Goal: Contribute content

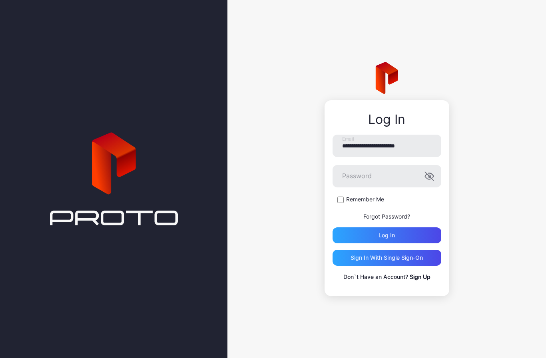
type input "**********"
click at [419, 234] on div "Log in" at bounding box center [386, 235] width 109 height 16
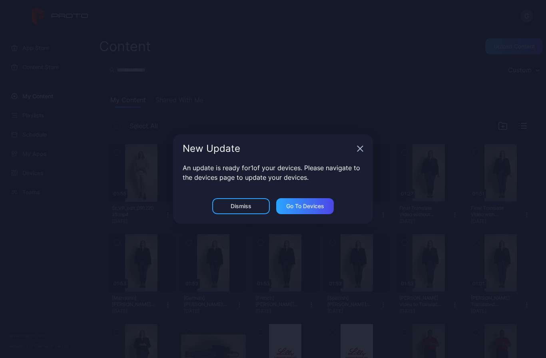
click at [252, 205] on div "Dismiss" at bounding box center [241, 206] width 58 height 16
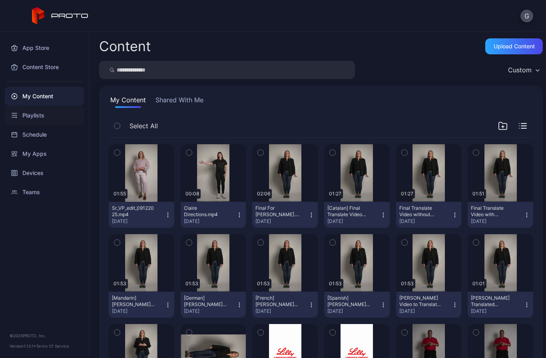
click at [38, 117] on div "Playlists" at bounding box center [44, 115] width 79 height 19
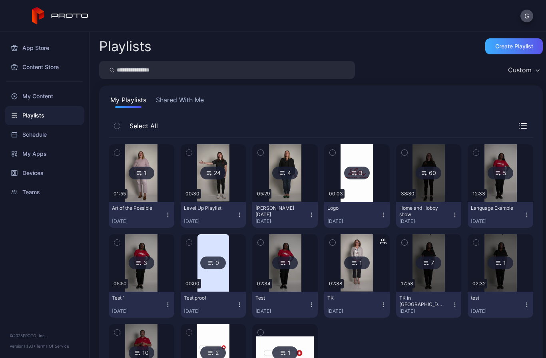
click at [511, 49] on div "Create Playlist" at bounding box center [514, 46] width 38 height 6
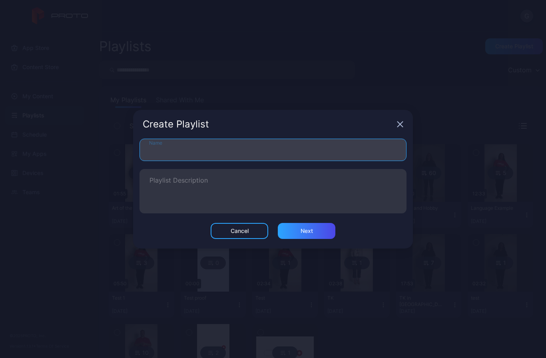
click at [317, 139] on input "Name" at bounding box center [272, 150] width 267 height 22
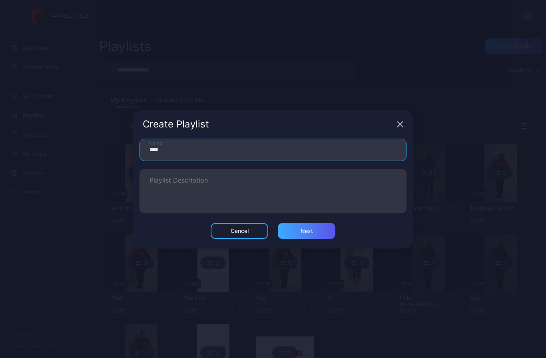
type input "****"
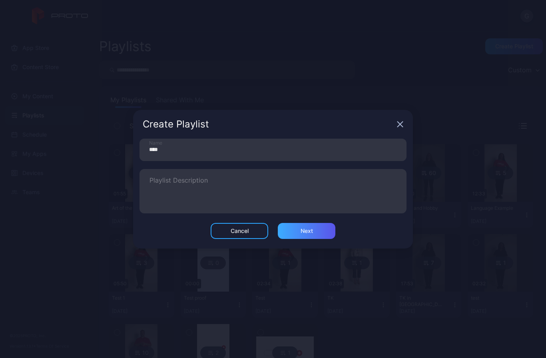
click at [310, 234] on div "Next" at bounding box center [306, 231] width 12 height 6
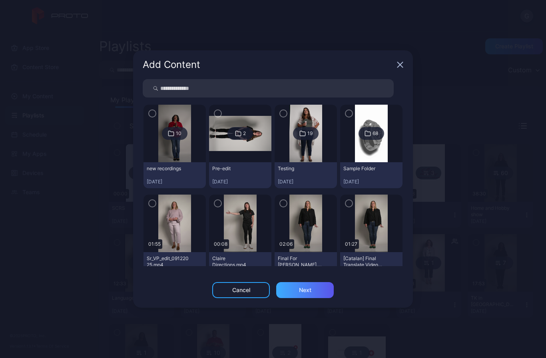
click at [307, 291] on div "Next" at bounding box center [305, 290] width 12 height 6
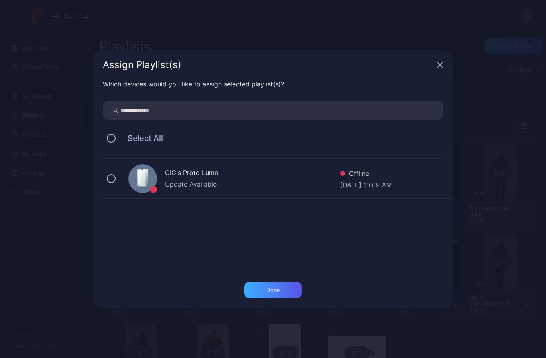
click at [274, 295] on div "Done" at bounding box center [273, 290] width 58 height 16
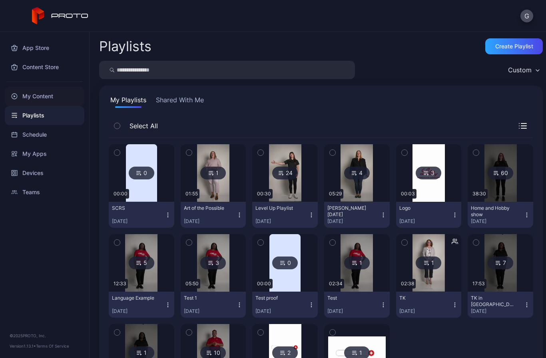
click at [45, 98] on div "My Content" at bounding box center [44, 96] width 79 height 19
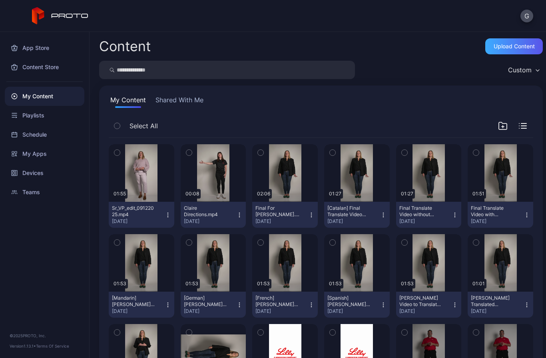
click at [519, 47] on div "Upload Content" at bounding box center [513, 46] width 41 height 6
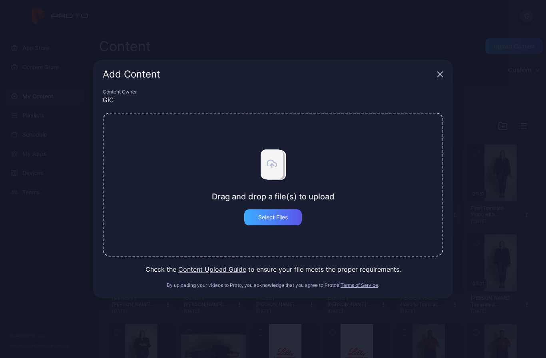
click at [282, 219] on div "Select Files" at bounding box center [273, 217] width 30 height 6
click at [266, 209] on div "Drag and drop a file(s) to upload Select Files" at bounding box center [273, 184] width 123 height 81
click at [268, 219] on div "Select Files" at bounding box center [273, 217] width 30 height 6
click at [256, 313] on div "Add Content Content Owner GIC Drag and drop a file(s) to upload Select Files Ch…" at bounding box center [273, 179] width 546 height 358
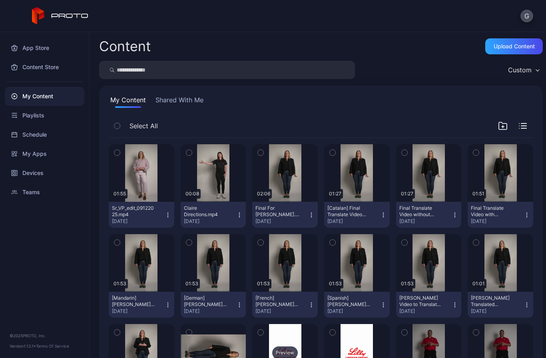
click at [277, 355] on div "Preview" at bounding box center [285, 352] width 26 height 13
